Goal: Transaction & Acquisition: Subscribe to service/newsletter

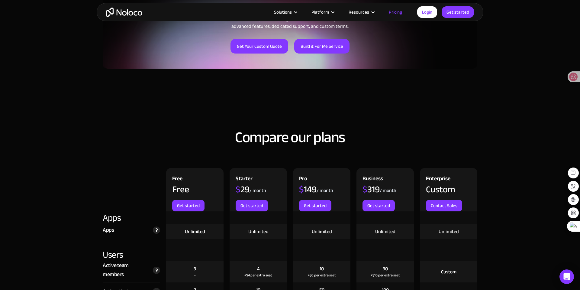
scroll to position [530, 0]
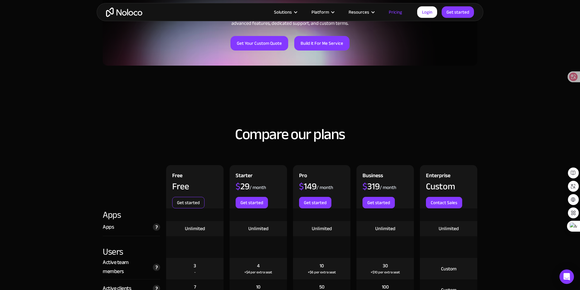
click at [200, 197] on link "Get started" at bounding box center [188, 202] width 32 height 11
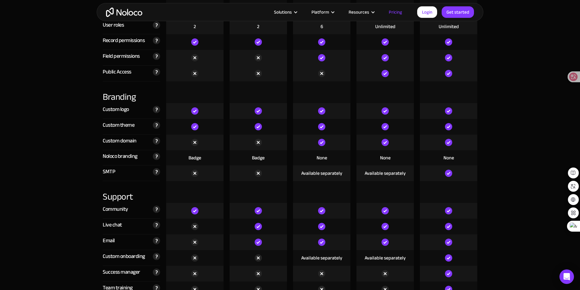
scroll to position [1357, 0]
click at [312, 169] on div "Available separately" at bounding box center [321, 172] width 41 height 7
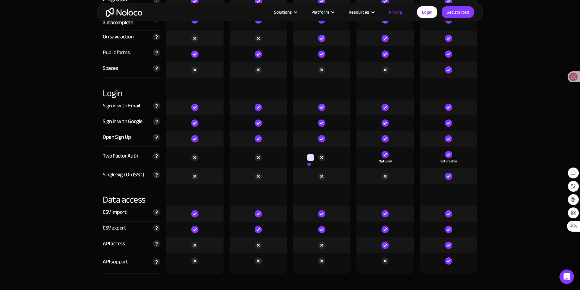
scroll to position [1934, 0]
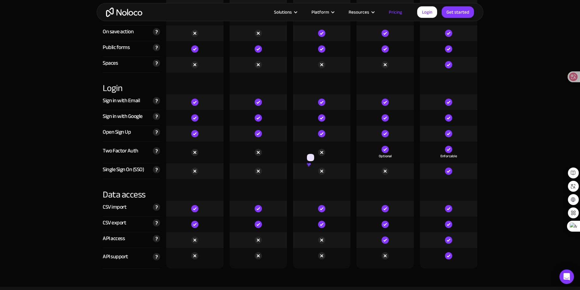
click at [263, 200] on div at bounding box center [257, 208] width 57 height 16
click at [245, 216] on div at bounding box center [257, 224] width 57 height 16
click at [265, 223] on div at bounding box center [257, 224] width 57 height 16
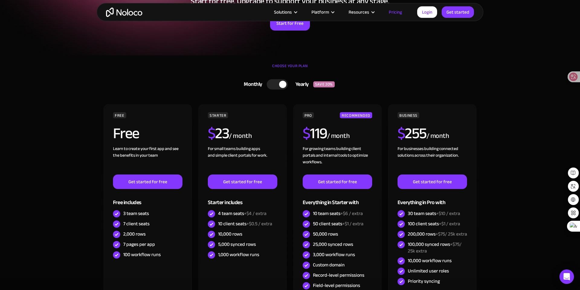
scroll to position [104, 0]
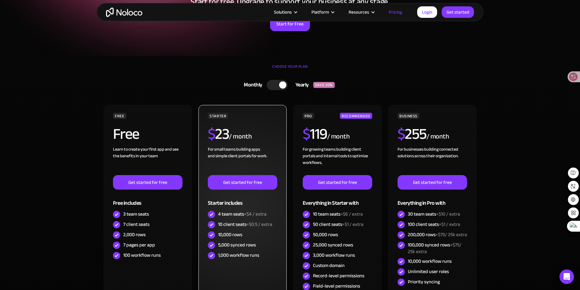
click at [249, 219] on span "+$0.5 / extra" at bounding box center [259, 223] width 26 height 9
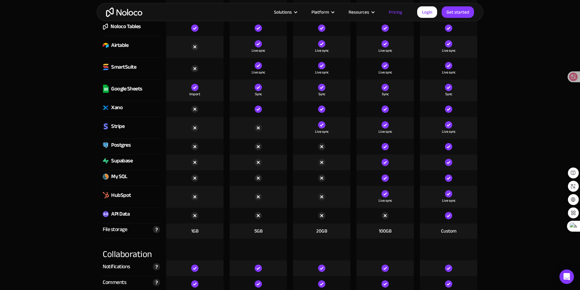
scroll to position [842, 0]
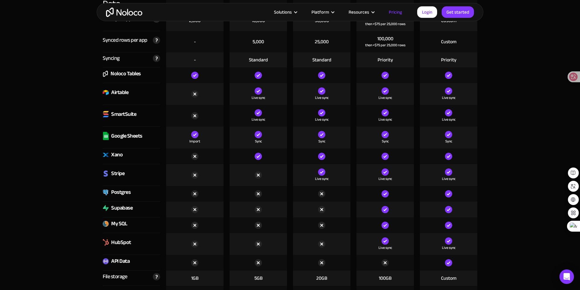
click at [185, 138] on div "Import" at bounding box center [194, 137] width 57 height 22
click at [213, 148] on div at bounding box center [194, 156] width 57 height 16
click at [247, 148] on div at bounding box center [257, 156] width 57 height 16
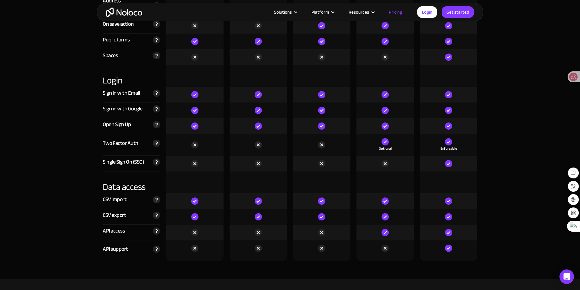
scroll to position [1918, 0]
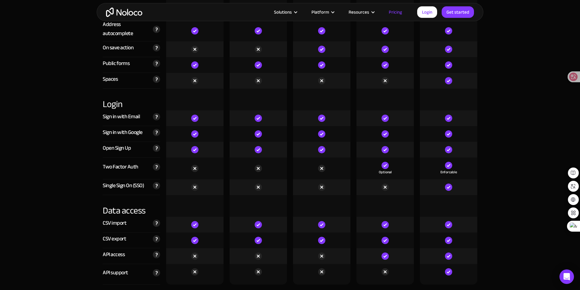
drag, startPoint x: 196, startPoint y: 114, endPoint x: 220, endPoint y: 114, distance: 23.9
click at [220, 114] on div at bounding box center [194, 118] width 57 height 16
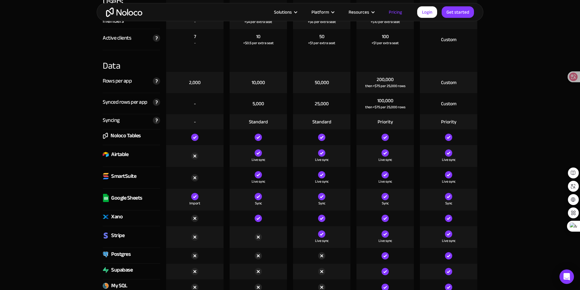
scroll to position [774, 0]
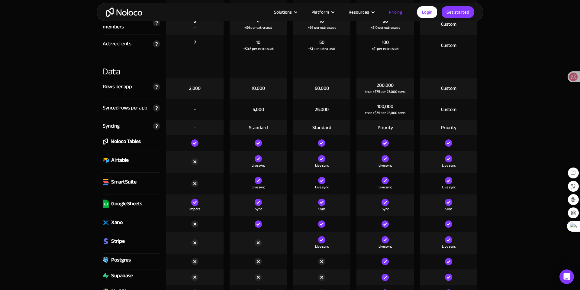
drag, startPoint x: 196, startPoint y: 111, endPoint x: 469, endPoint y: 0, distance: 294.5
